Goal: Navigation & Orientation: Go to known website

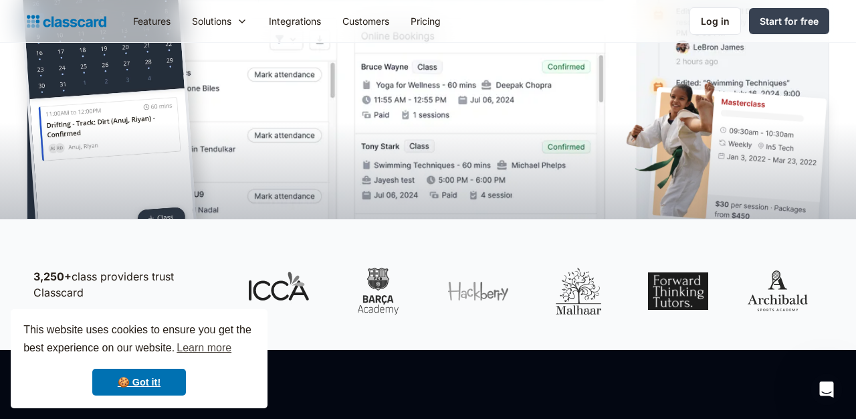
scroll to position [502, 0]
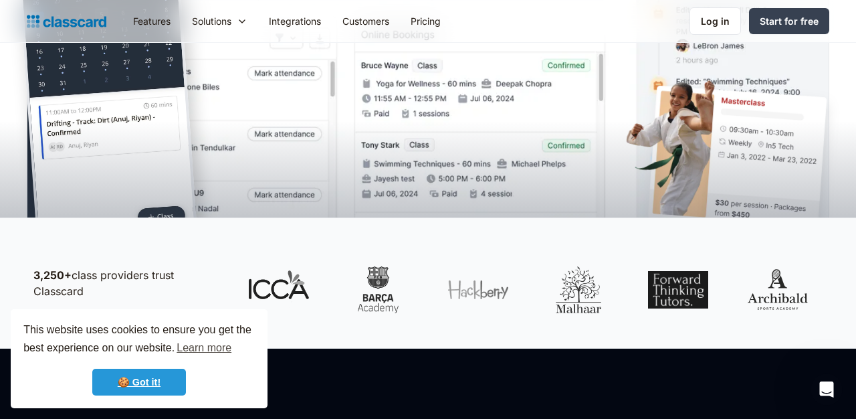
click at [155, 395] on link "🍪 Got it!" at bounding box center [139, 382] width 94 height 27
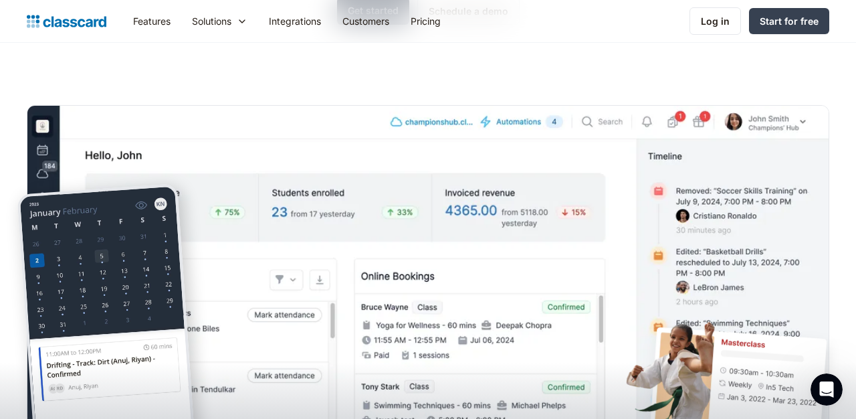
scroll to position [260, 0]
click at [717, 19] on div "Log in" at bounding box center [715, 21] width 29 height 14
click at [721, 21] on div "Log in" at bounding box center [715, 21] width 29 height 14
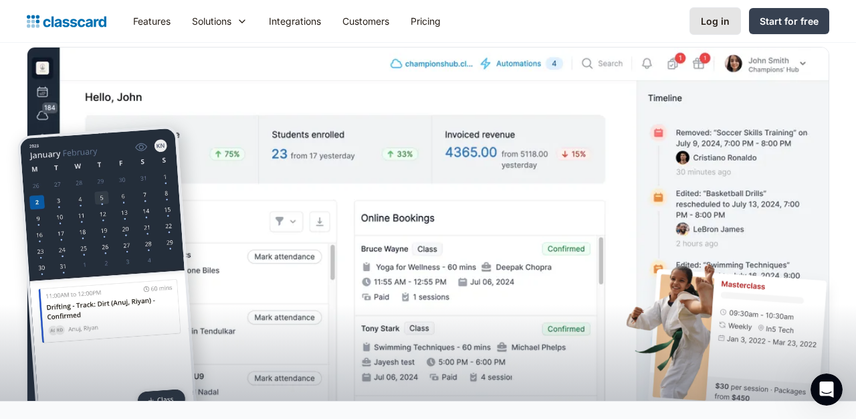
scroll to position [320, 0]
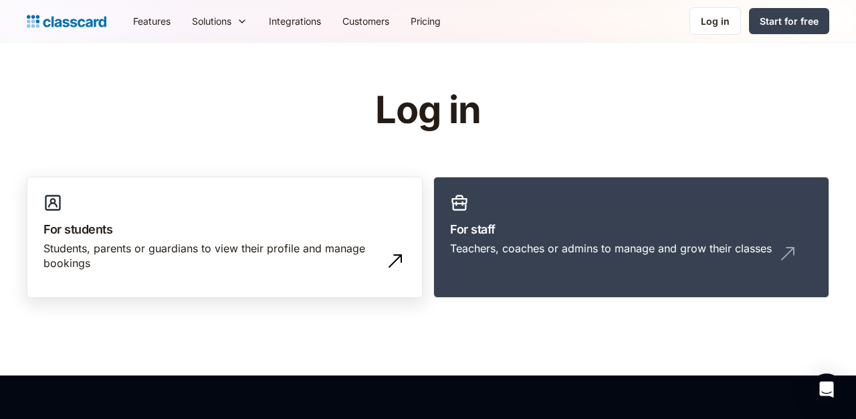
click at [326, 256] on div "Students, parents or guardians to view their profile and manage bookings" at bounding box center [211, 256] width 336 height 30
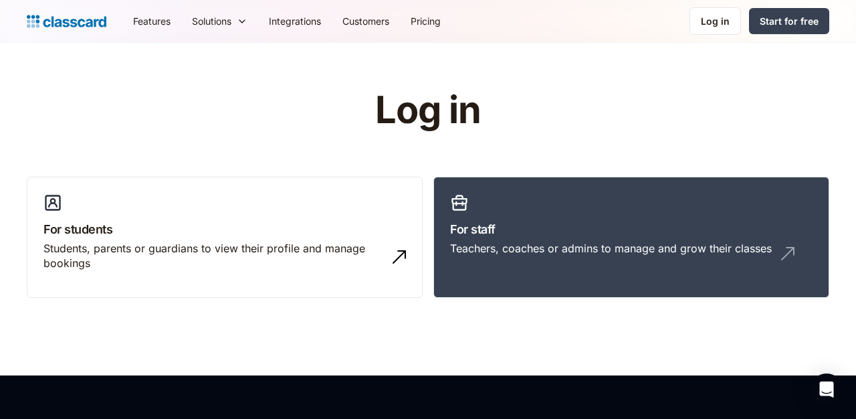
click at [451, 118] on h1 "Log in" at bounding box center [428, 110] width 425 height 41
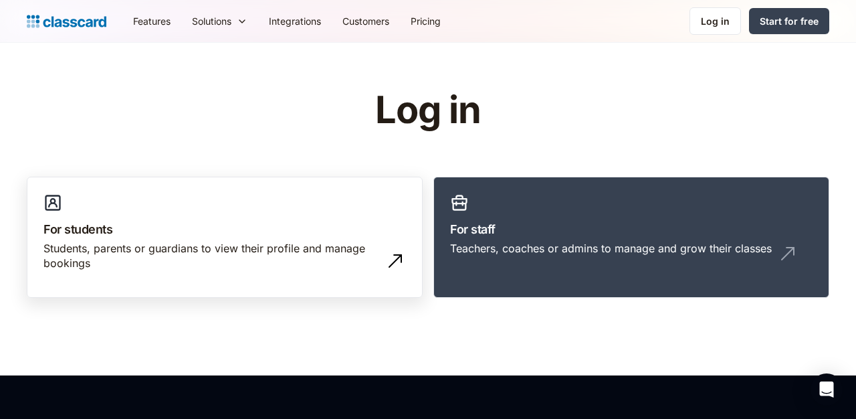
click at [321, 249] on div "Students, parents or guardians to view their profile and manage bookings" at bounding box center [211, 256] width 336 height 30
click at [383, 261] on div "Students, parents or guardians to view their profile and manage bookings" at bounding box center [224, 261] width 363 height 41
click at [300, 260] on div "Students, parents or guardians to view their profile and manage bookings" at bounding box center [211, 256] width 336 height 30
click at [341, 248] on div "Students, parents or guardians to view their profile and manage bookings" at bounding box center [211, 256] width 336 height 30
